Goal: Complete application form

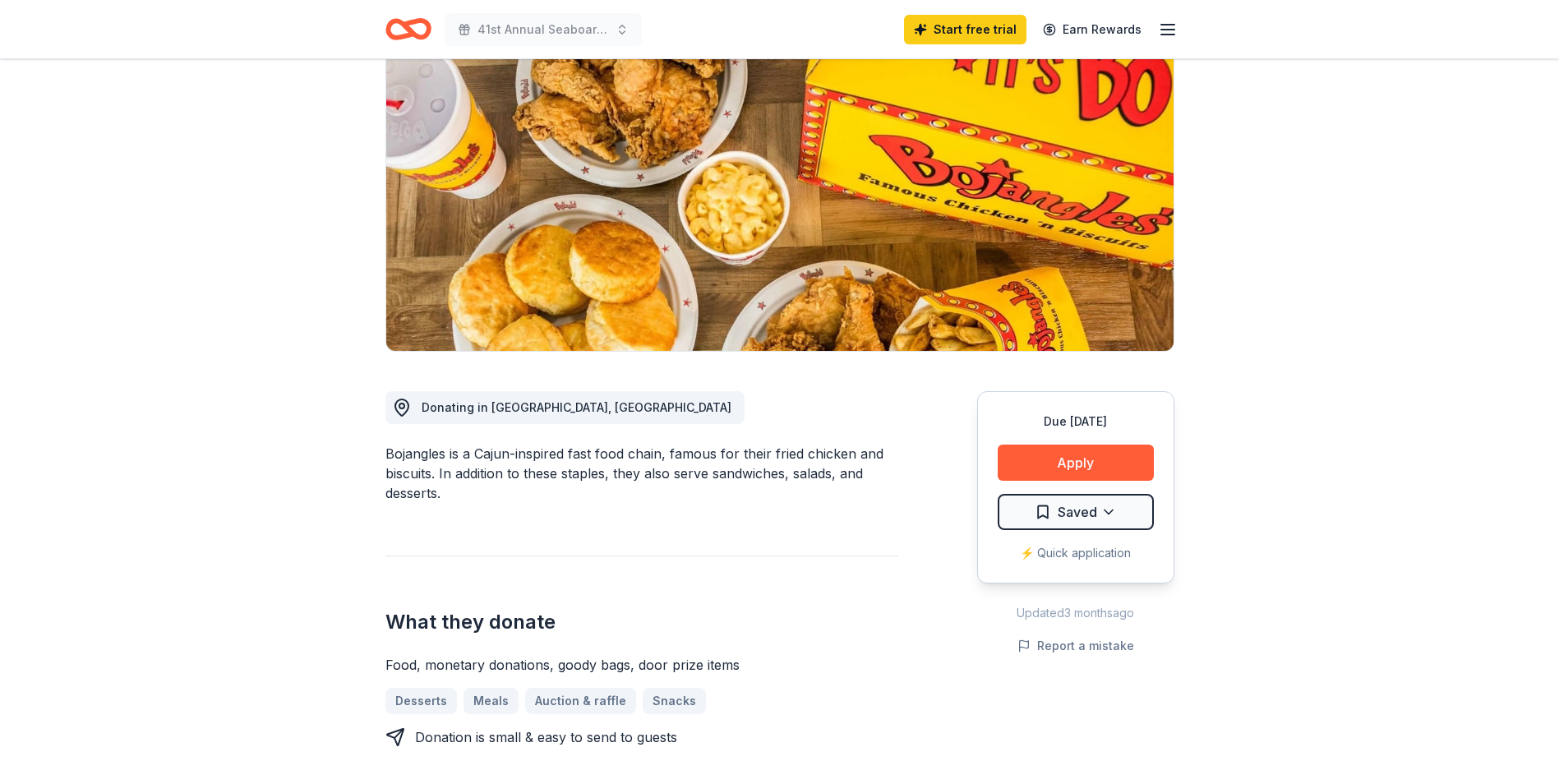
scroll to position [164, 0]
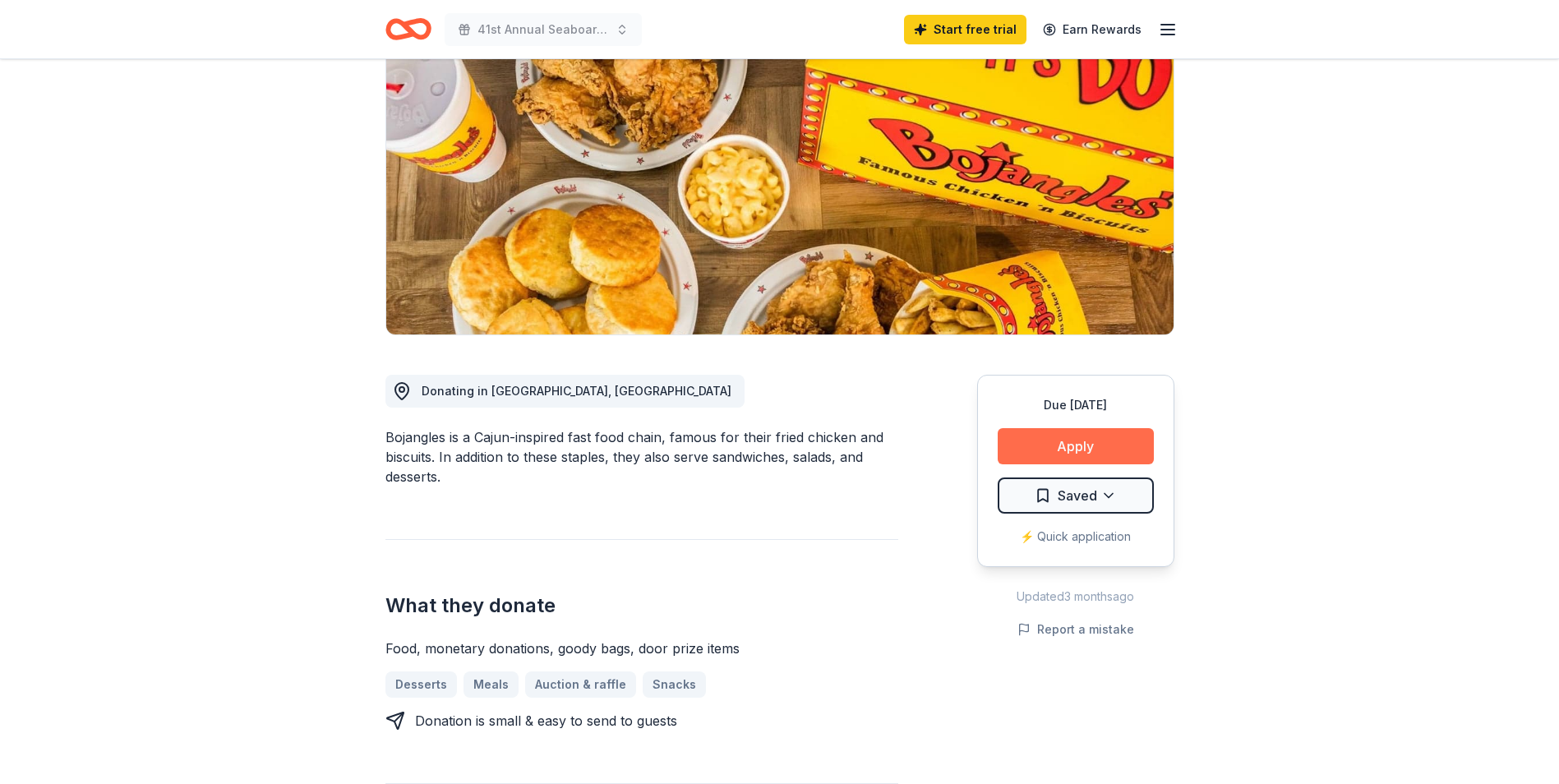
click at [1071, 445] on button "Apply" at bounding box center [1075, 446] width 156 height 36
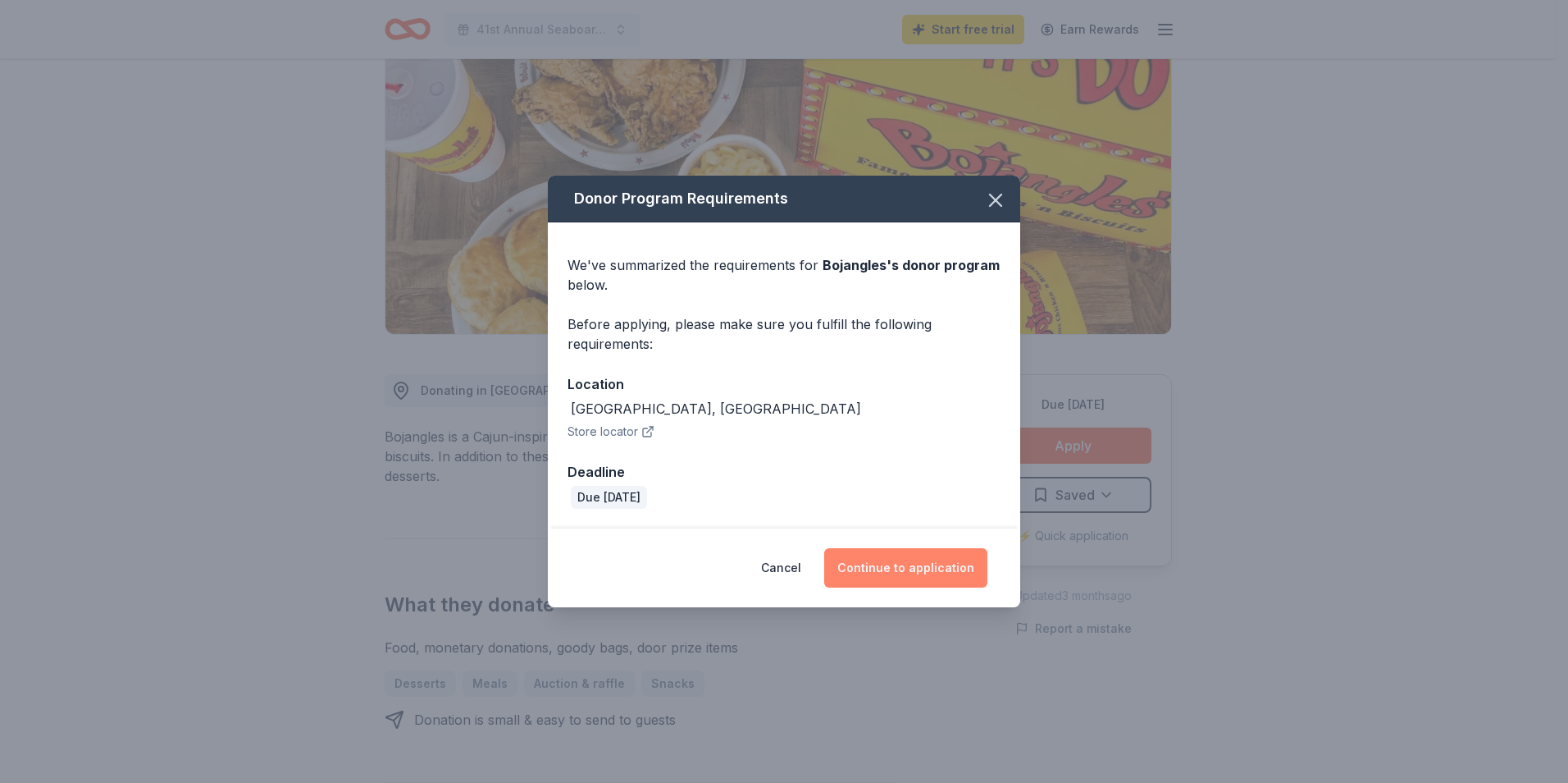
click at [925, 571] on button "Continue to application" at bounding box center [906, 567] width 163 height 39
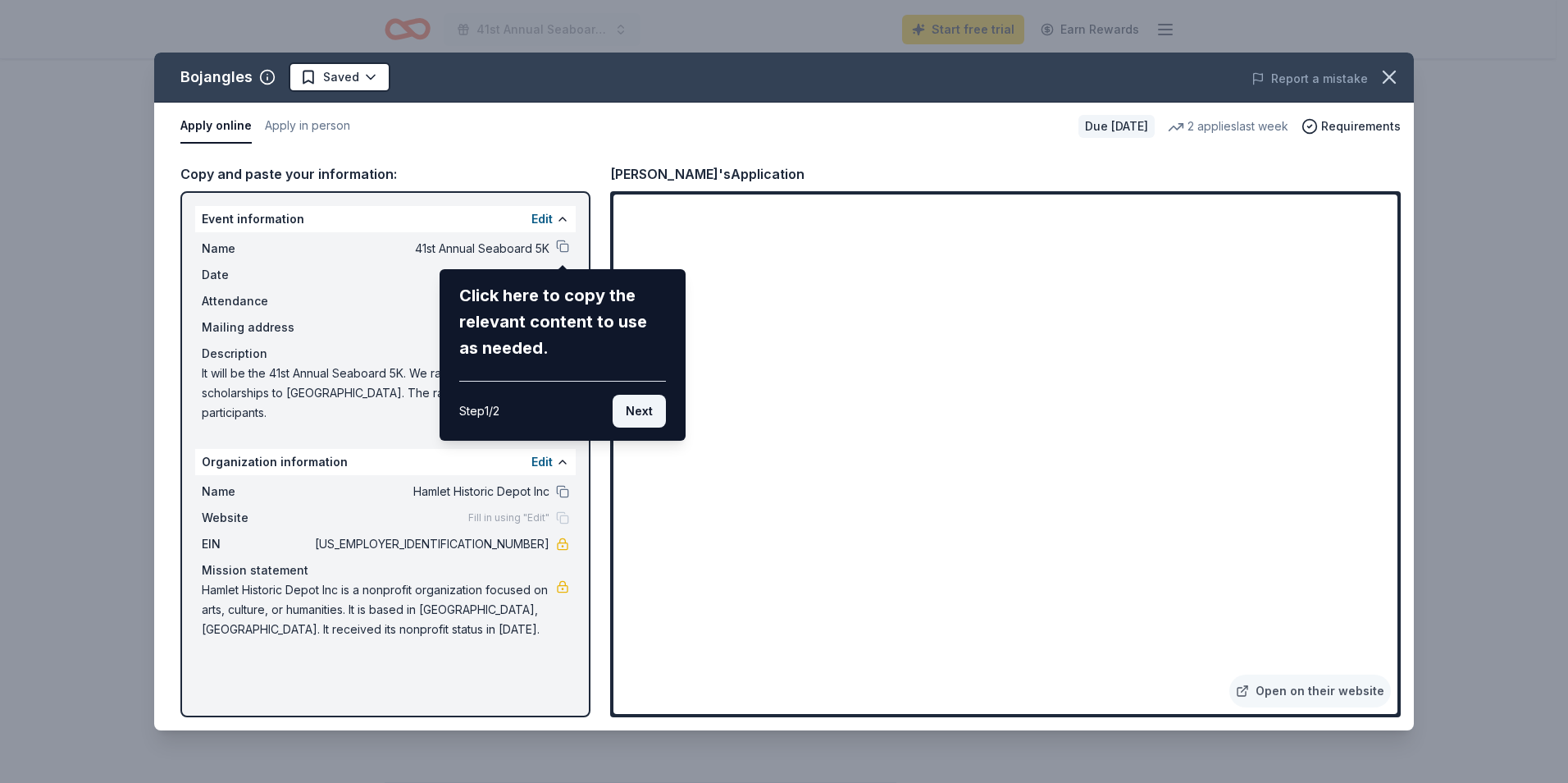
click at [637, 416] on button "Next" at bounding box center [639, 411] width 53 height 32
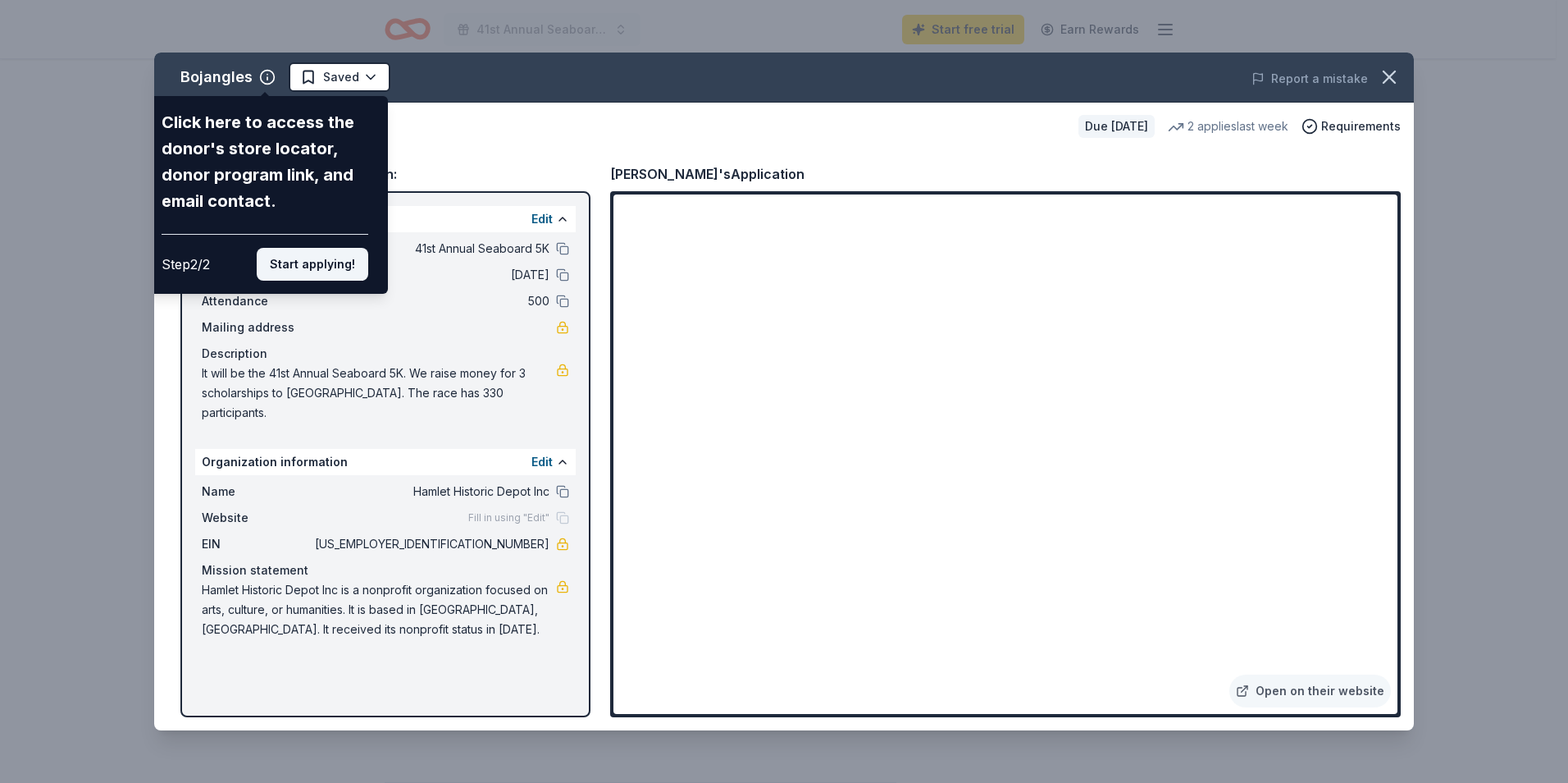
click at [329, 276] on button "Start applying!" at bounding box center [312, 265] width 112 height 32
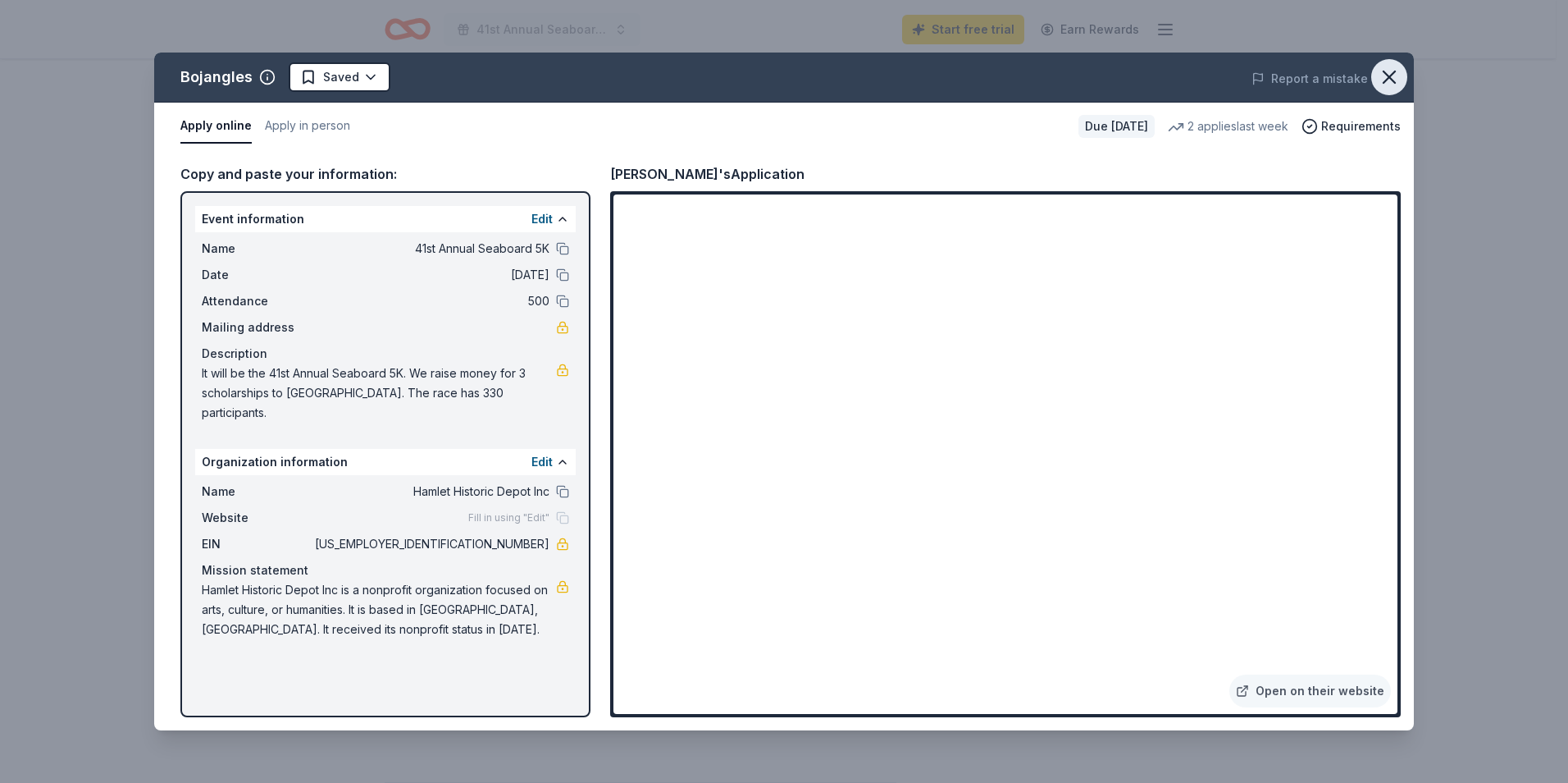
click at [1391, 68] on icon "button" at bounding box center [1390, 77] width 23 height 23
